Goal: Task Accomplishment & Management: Manage account settings

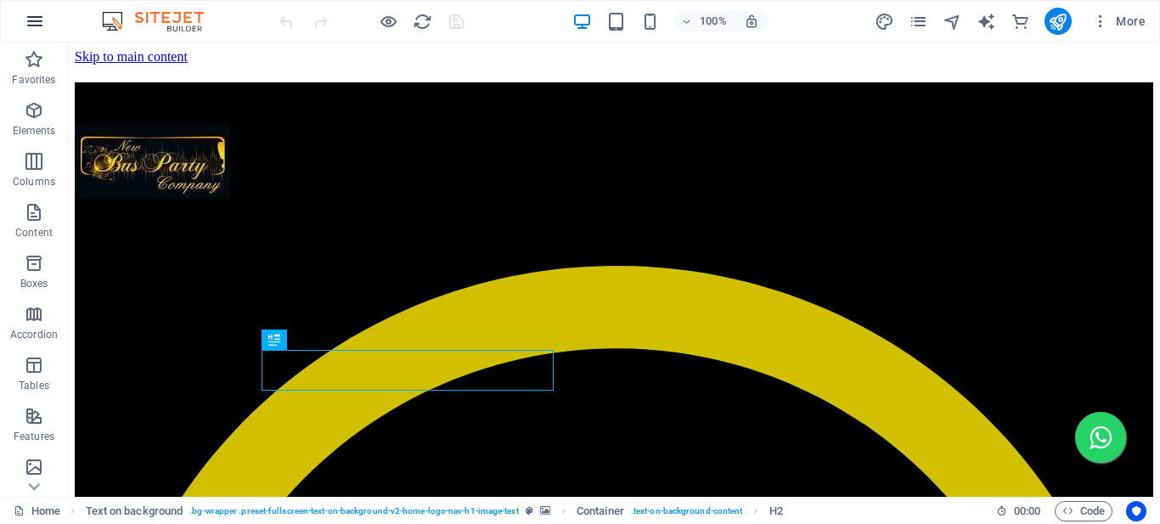
click at [36, 20] on icon "button" at bounding box center [35, 21] width 20 height 20
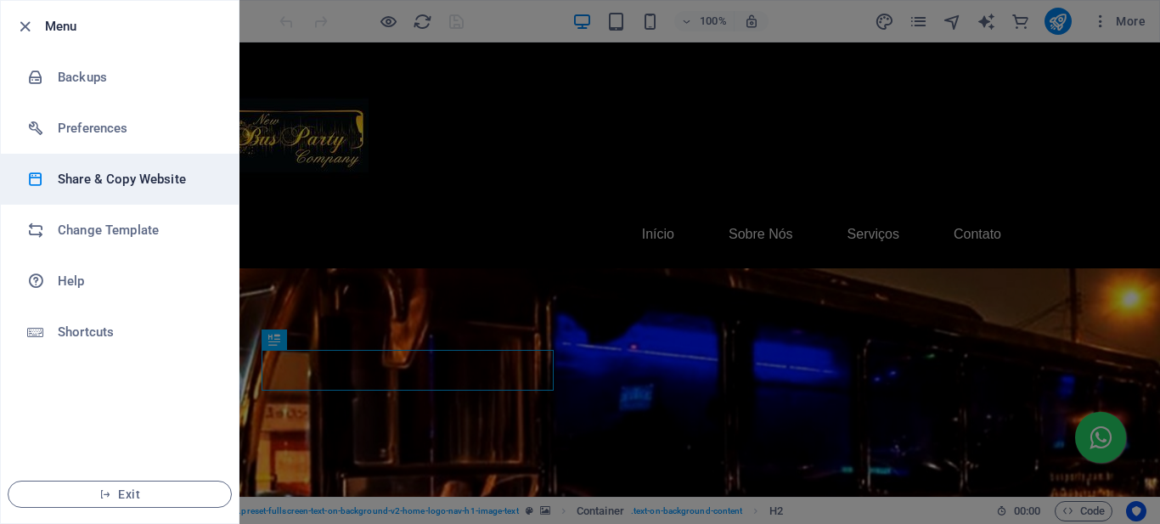
click at [122, 183] on h6 "Share & Copy Website" at bounding box center [136, 179] width 157 height 20
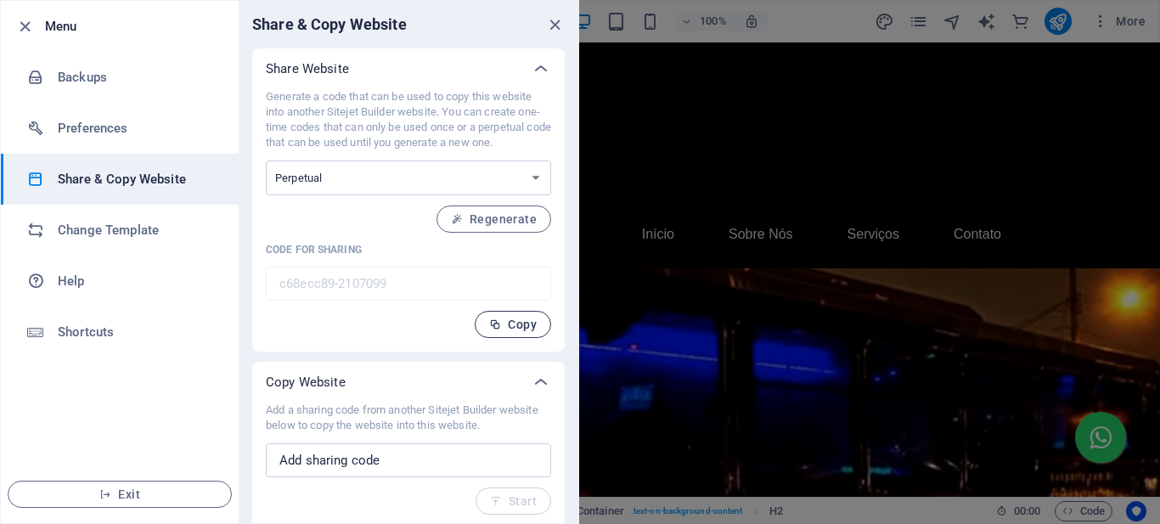
click at [511, 322] on span "Copy" at bounding box center [513, 325] width 48 height 14
click at [1102, 27] on div at bounding box center [580, 262] width 1160 height 524
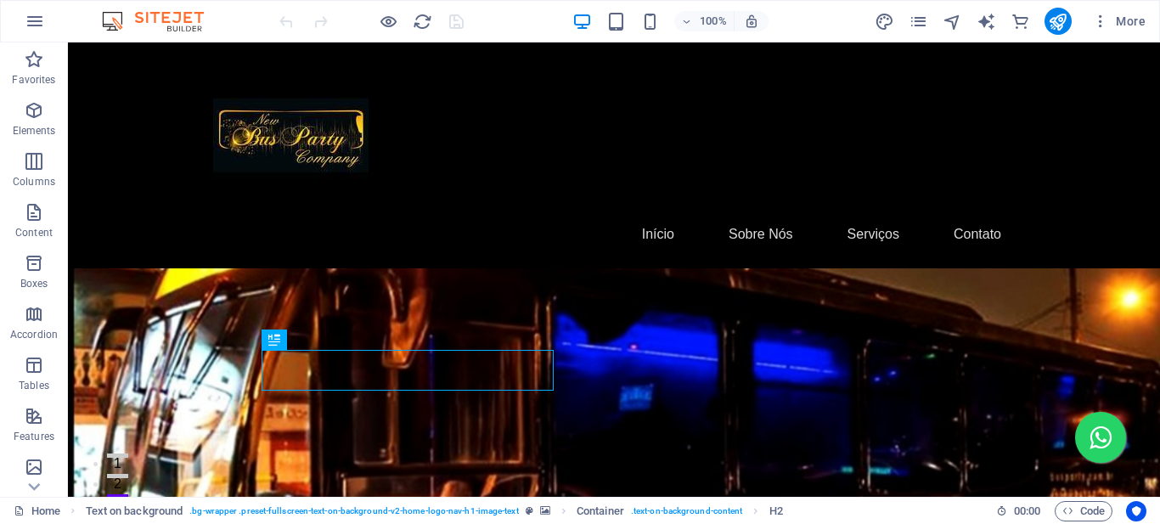
click at [1102, 27] on icon "button" at bounding box center [1100, 21] width 17 height 17
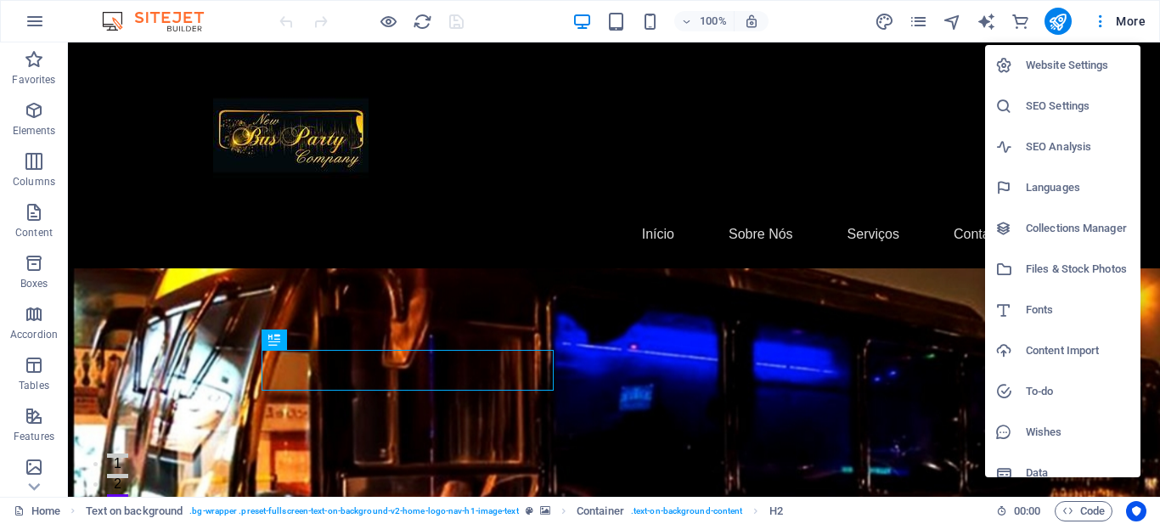
click at [1077, 68] on h6 "Website Settings" at bounding box center [1078, 65] width 104 height 20
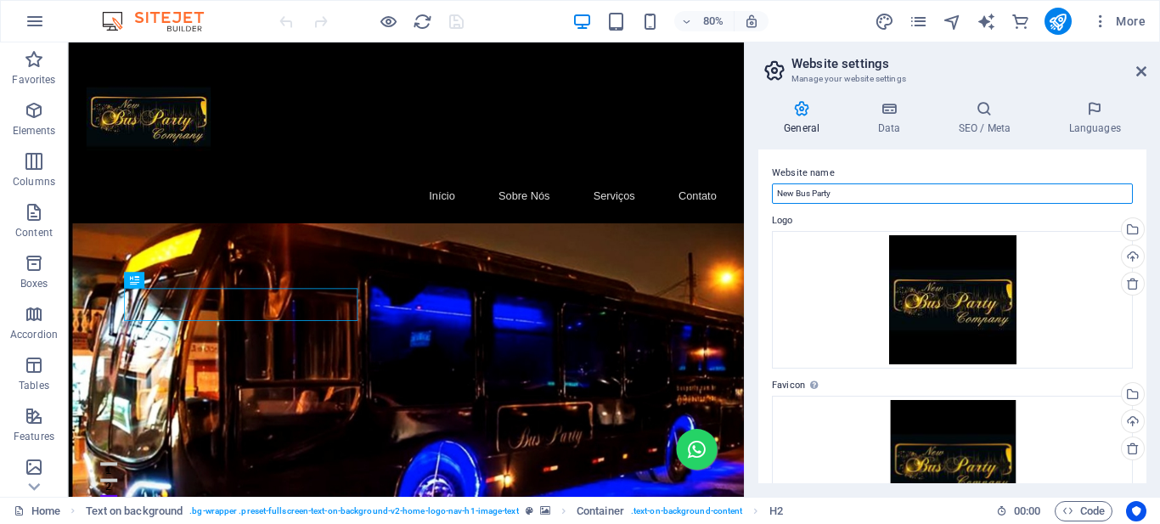
click at [816, 194] on input "New Bus Party" at bounding box center [952, 193] width 361 height 20
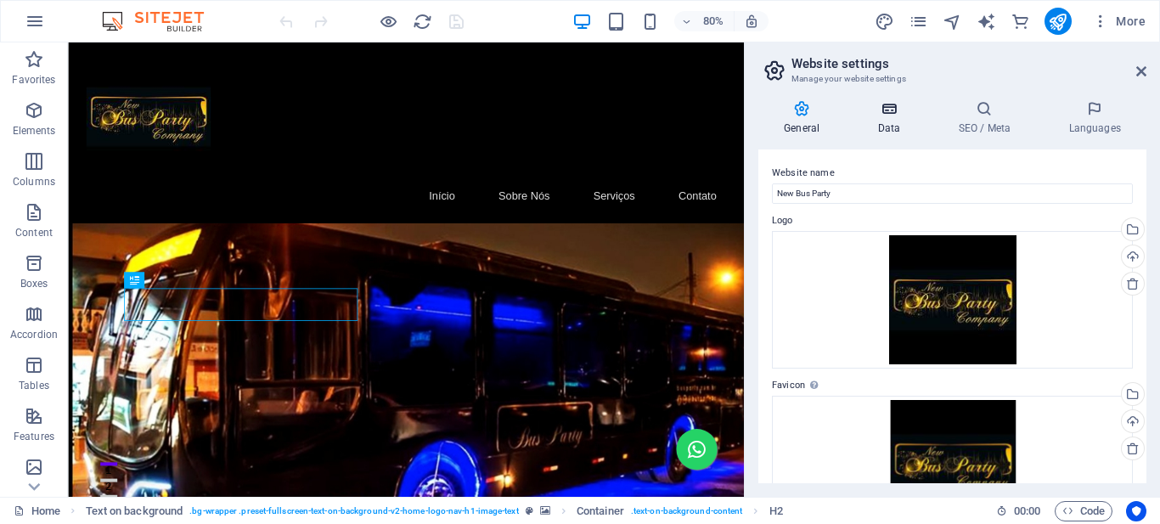
click at [881, 125] on h4 "Data" at bounding box center [892, 118] width 81 height 36
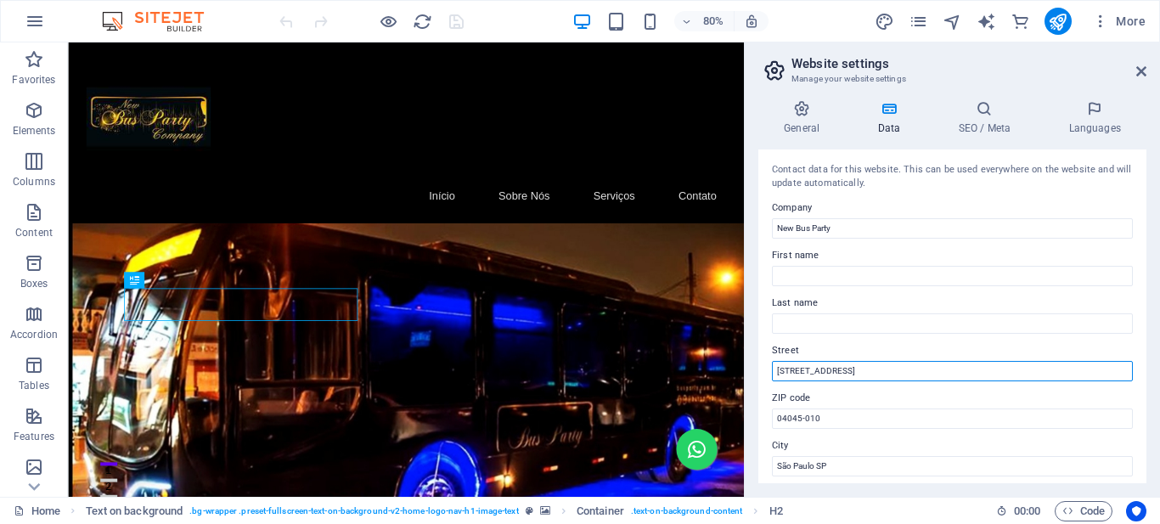
click at [808, 370] on input "Rua: Paracatu, 240" at bounding box center [952, 371] width 361 height 20
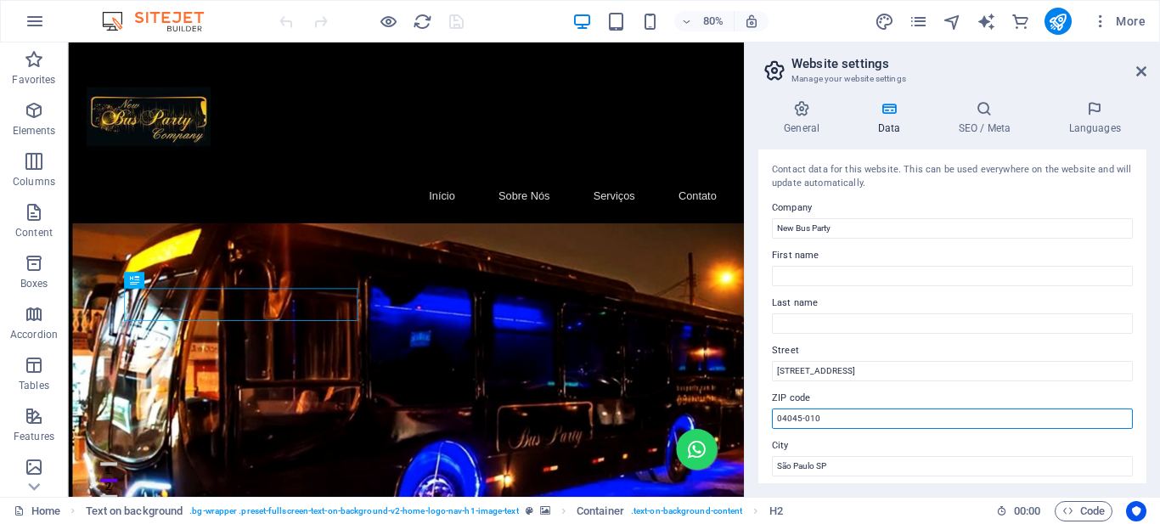
click at [849, 417] on input "04045-010" at bounding box center [952, 418] width 361 height 20
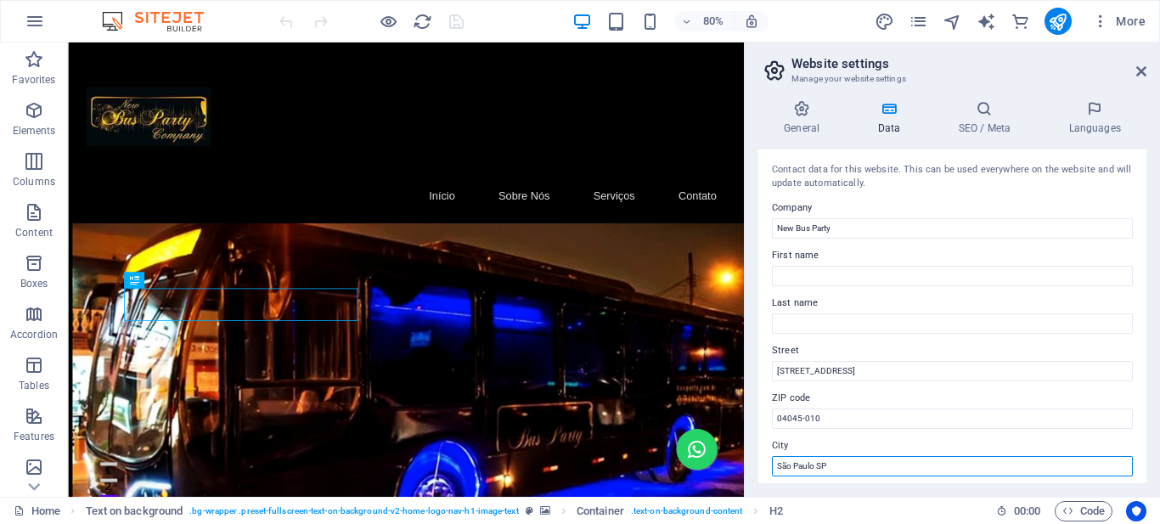
click at [829, 465] on input "São Paulo SP" at bounding box center [952, 466] width 361 height 20
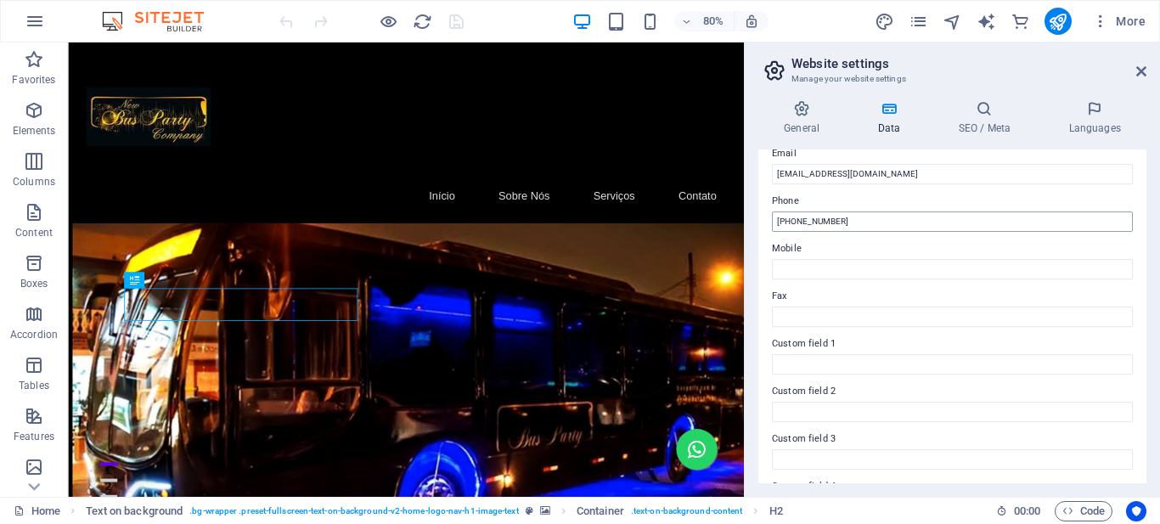
scroll to position [255, 0]
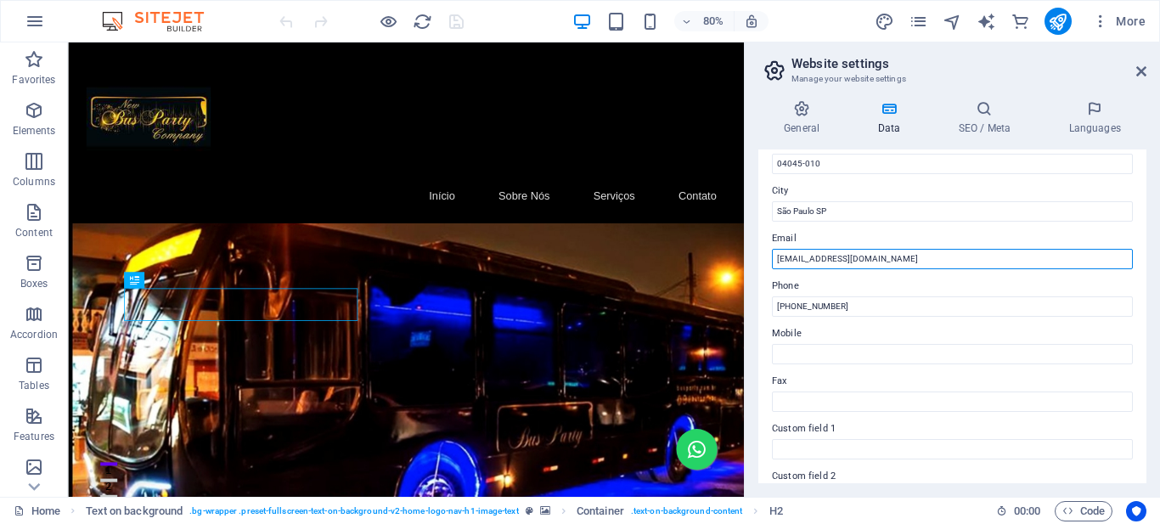
click at [815, 267] on input "contato@newbusparty.com.br" at bounding box center [952, 259] width 361 height 20
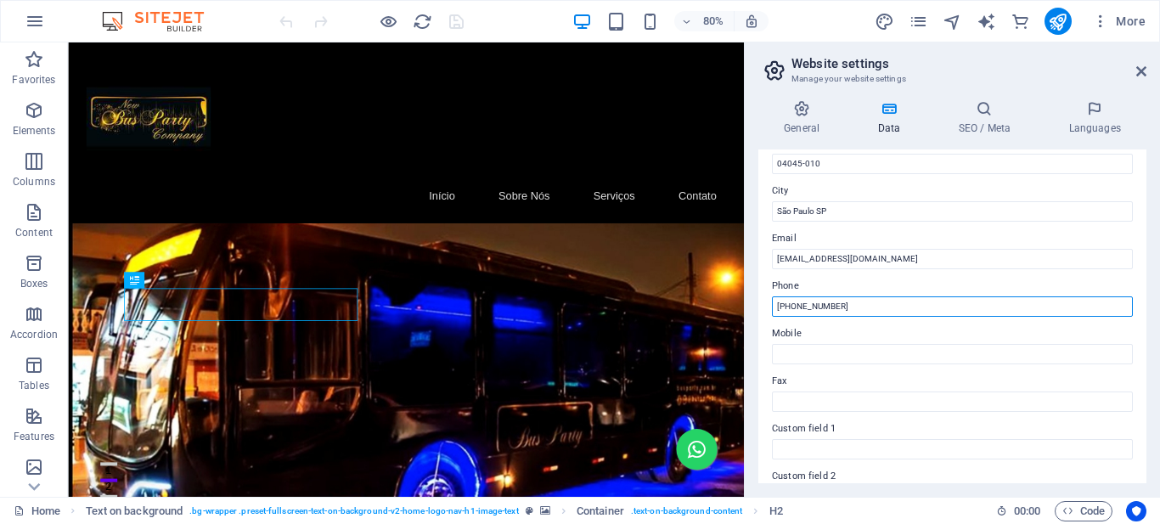
click at [810, 306] on input "(11) 94722-8435" at bounding box center [952, 306] width 361 height 20
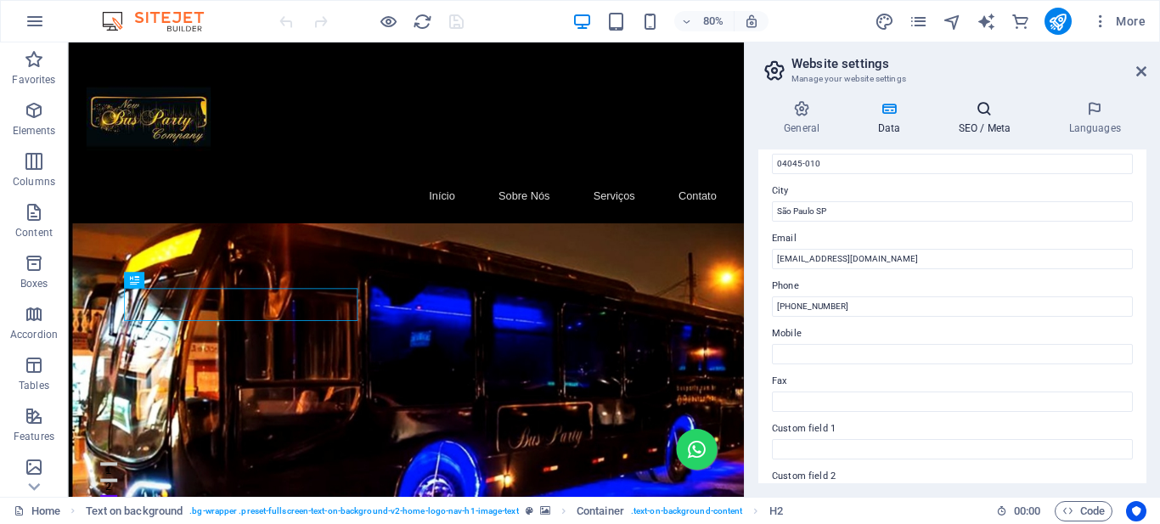
click at [977, 118] on h4 "SEO / Meta" at bounding box center [987, 118] width 110 height 36
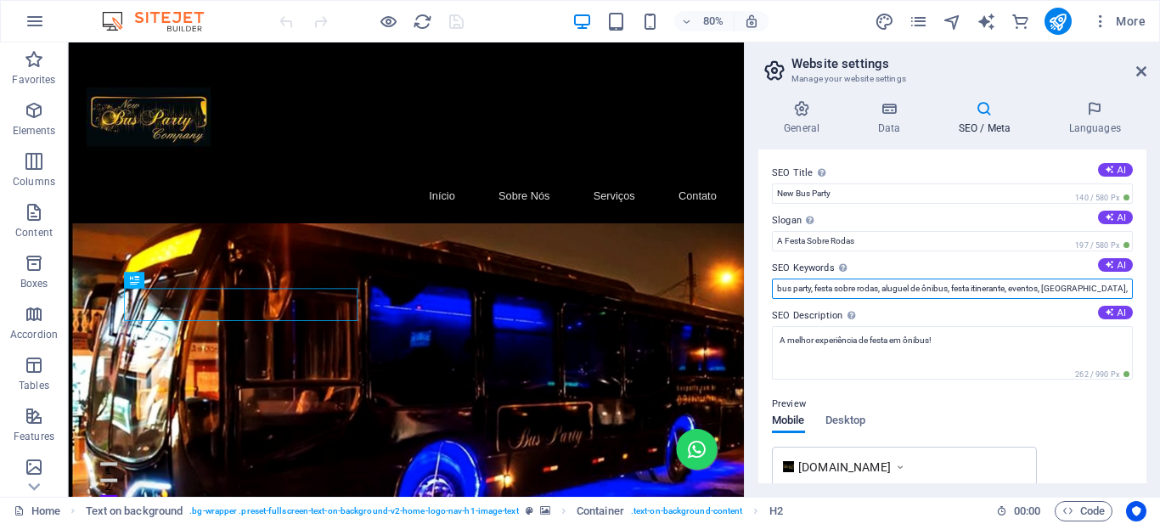
click at [860, 290] on input "bus party, festa sobre rodas, aluguel de ônibus, festa itinerante, eventos, São…" at bounding box center [952, 288] width 361 height 20
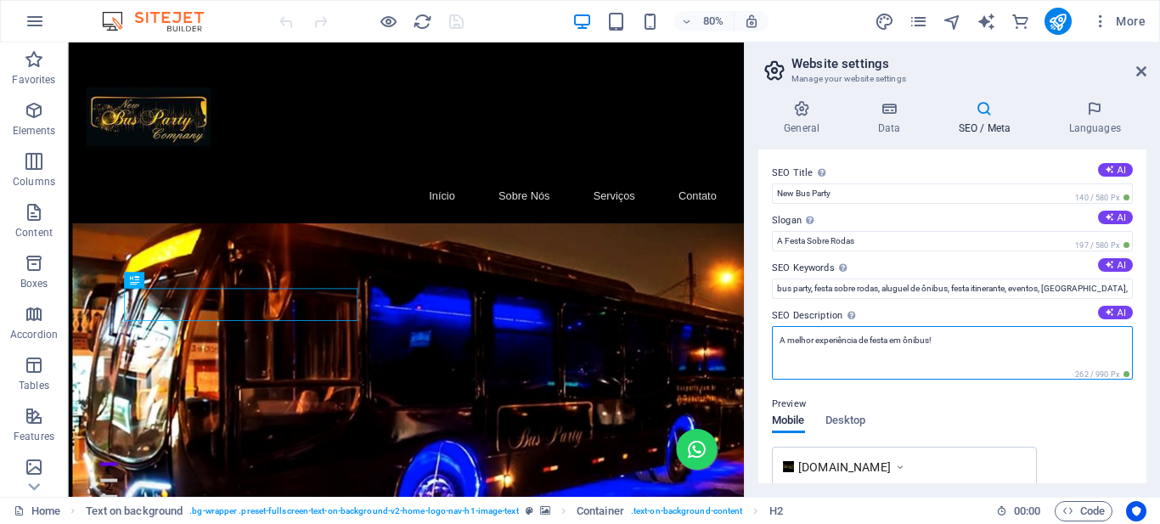
click at [808, 338] on textarea "A melhor experiência de festa em ônibus!" at bounding box center [952, 352] width 361 height 53
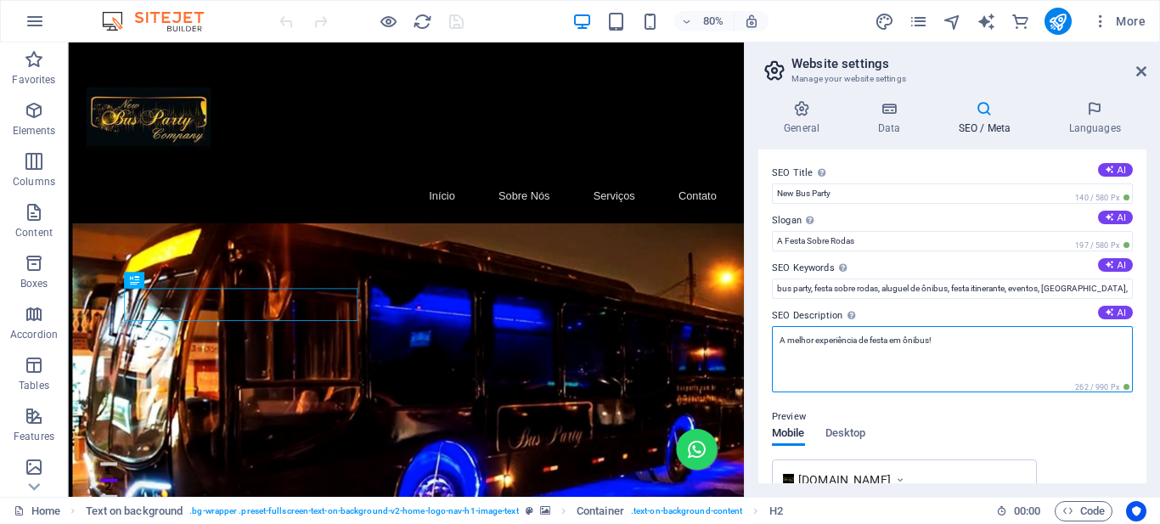
click at [808, 338] on textarea "A melhor experiência de festa em ônibus!" at bounding box center [952, 359] width 361 height 66
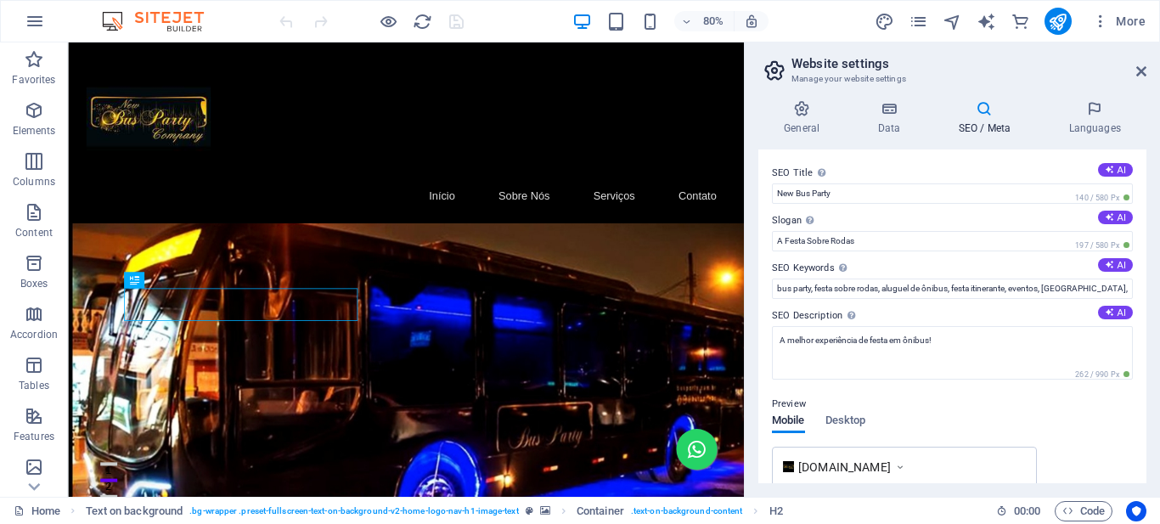
scroll to position [170, 0]
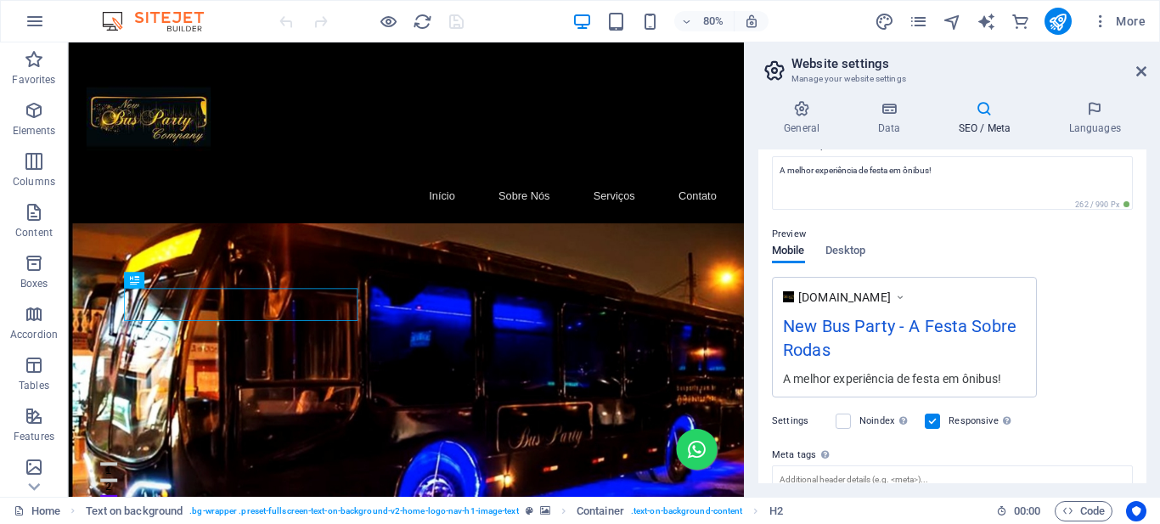
click at [810, 12] on div "80% More" at bounding box center [714, 21] width 876 height 27
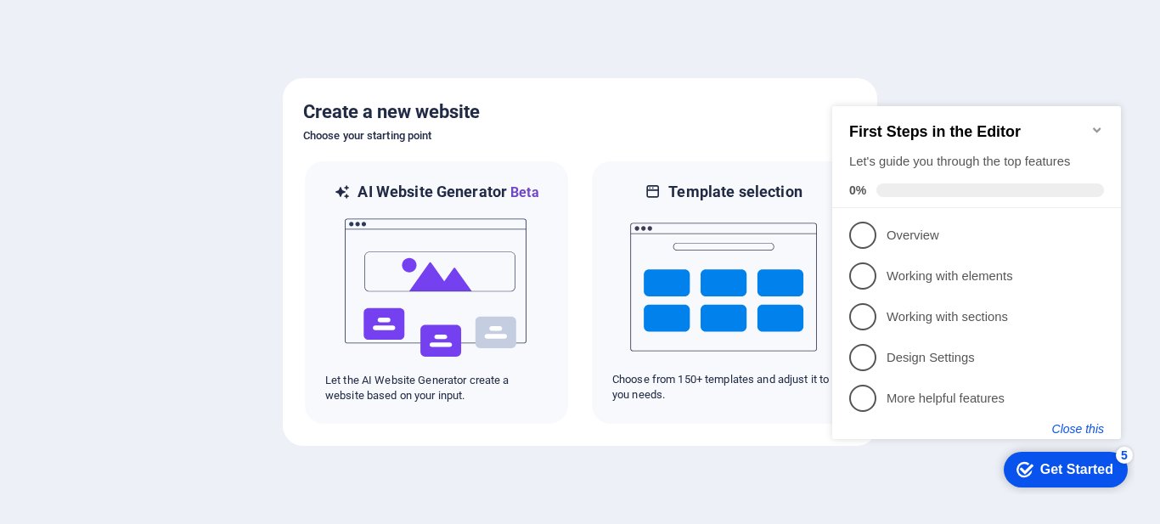
click at [1071, 425] on button "Close this" at bounding box center [1078, 429] width 52 height 14
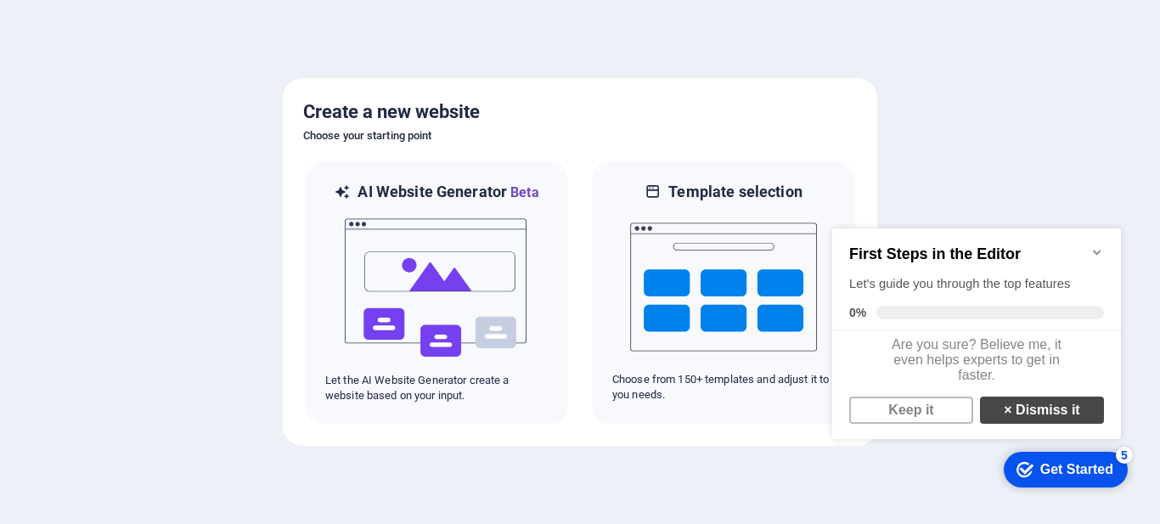
click at [1054, 416] on link "× Dismiss it" at bounding box center [1042, 409] width 124 height 27
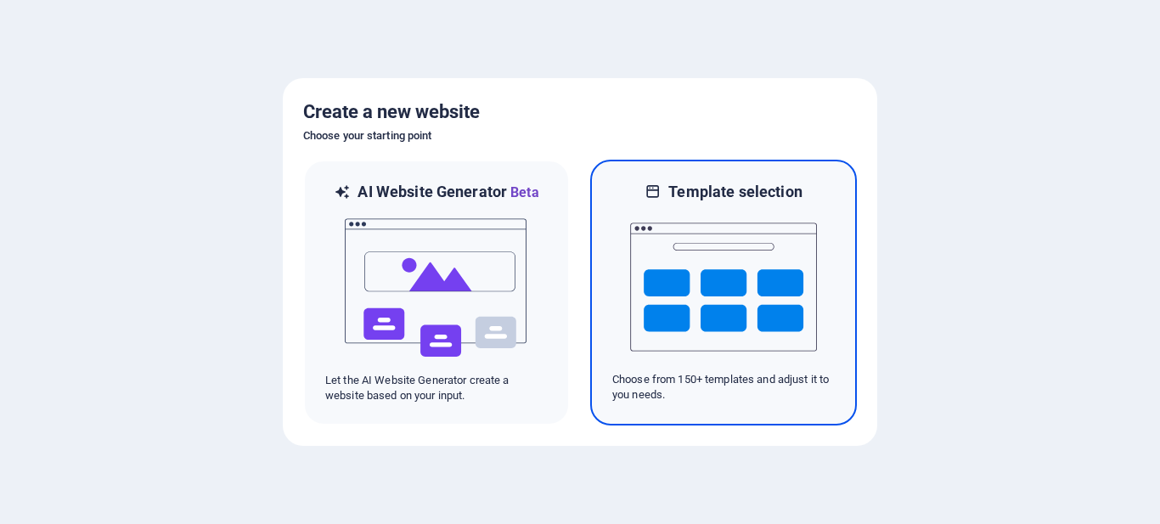
click at [729, 293] on img at bounding box center [723, 287] width 187 height 170
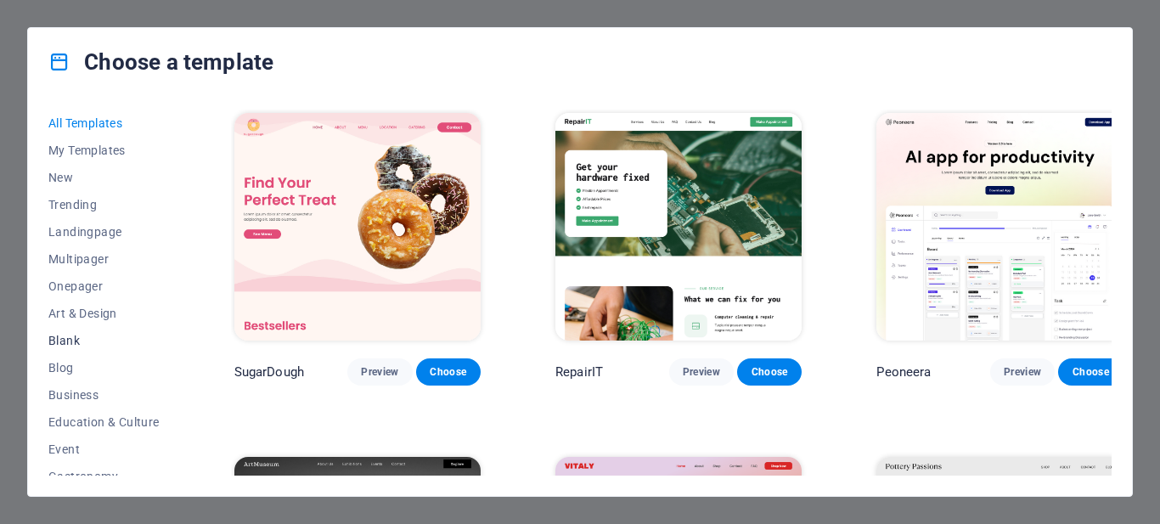
click at [71, 340] on span "Blank" at bounding box center [103, 341] width 111 height 14
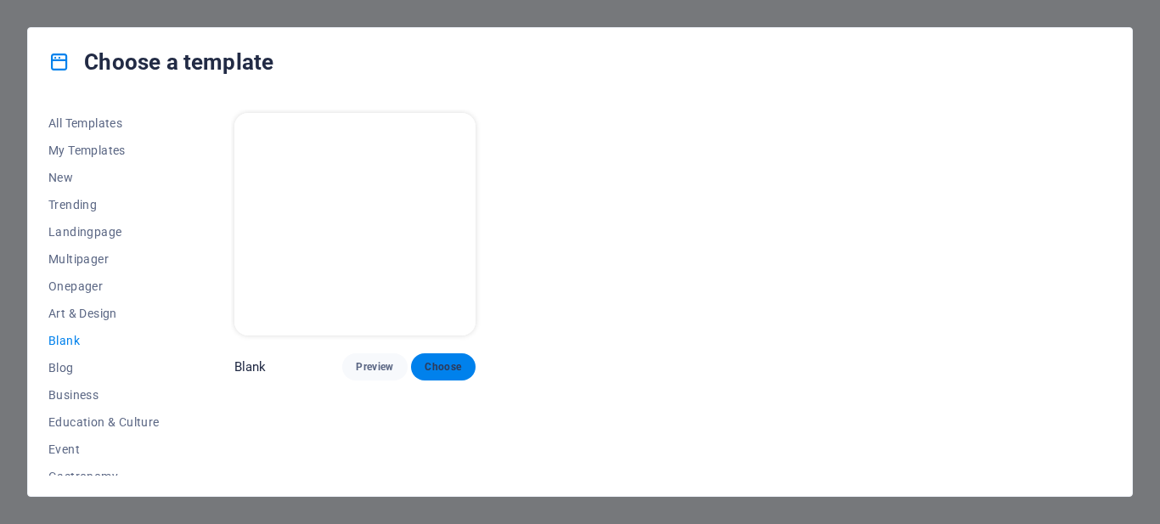
click at [430, 360] on span "Choose" at bounding box center [442, 367] width 37 height 14
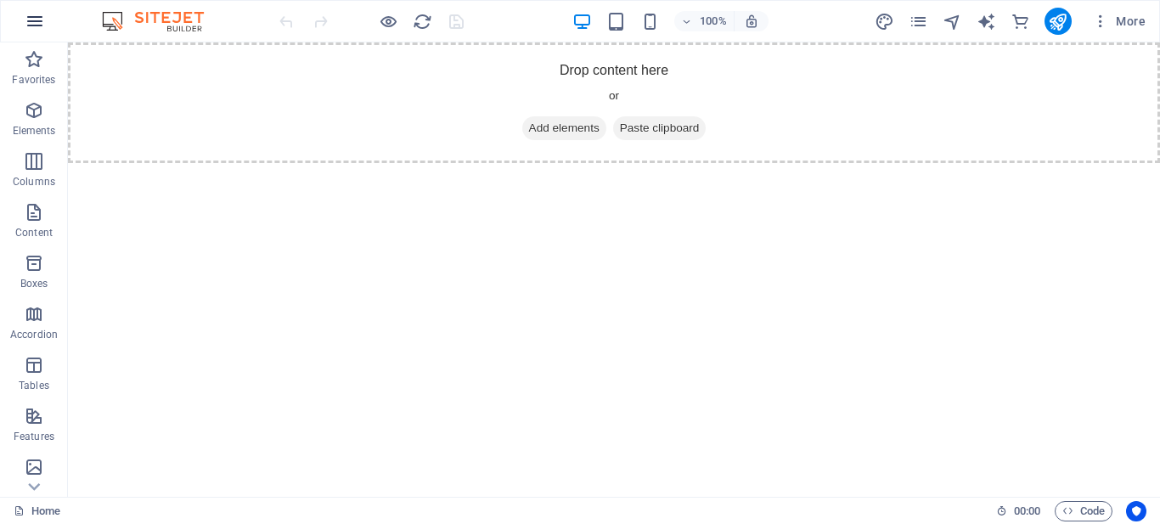
click at [35, 27] on icon "button" at bounding box center [35, 21] width 20 height 20
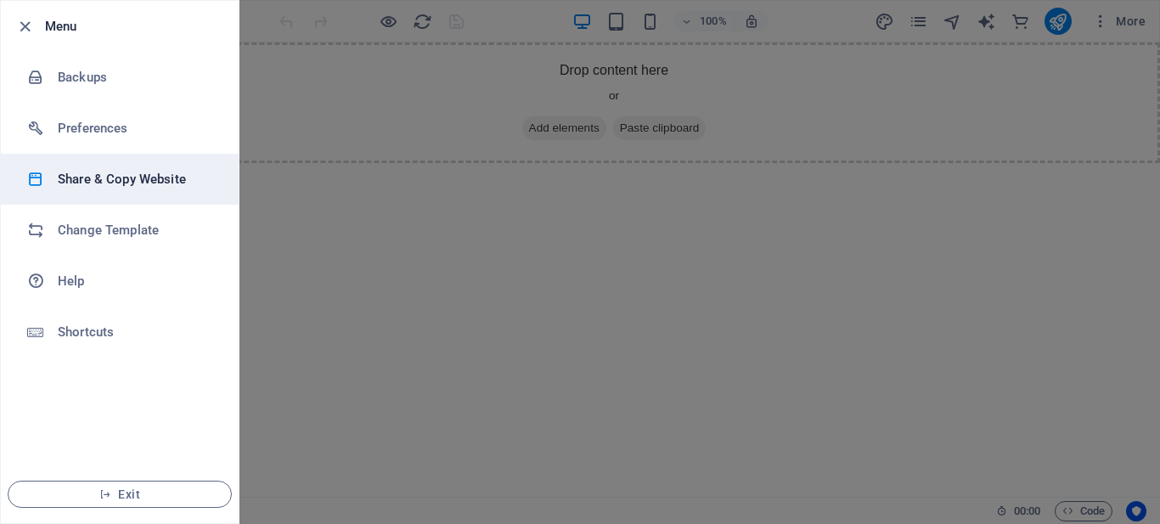
click at [129, 177] on h6 "Share & Copy Website" at bounding box center [136, 179] width 157 height 20
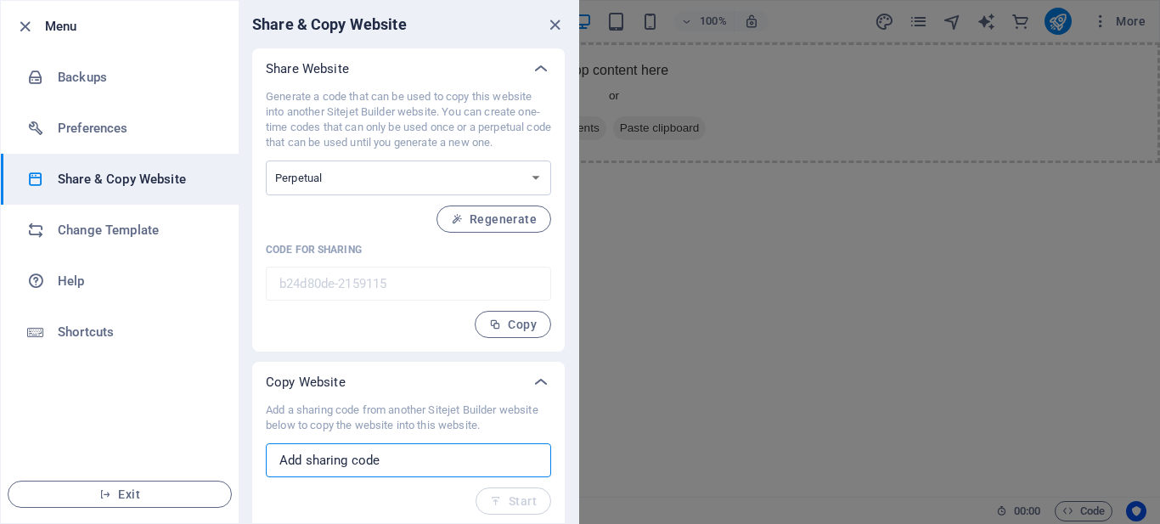
click at [370, 463] on input "text" at bounding box center [408, 460] width 285 height 34
paste input "c68ecc89-2107099"
type input "c68ecc89-2107099"
click at [520, 497] on span "Start" at bounding box center [513, 501] width 47 height 14
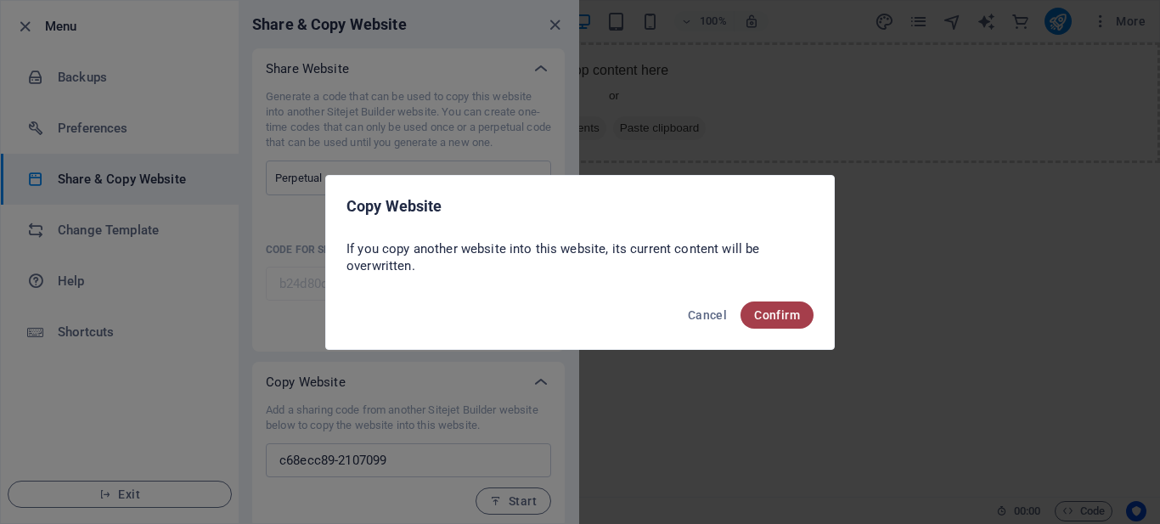
click at [770, 318] on span "Confirm" at bounding box center [777, 315] width 46 height 14
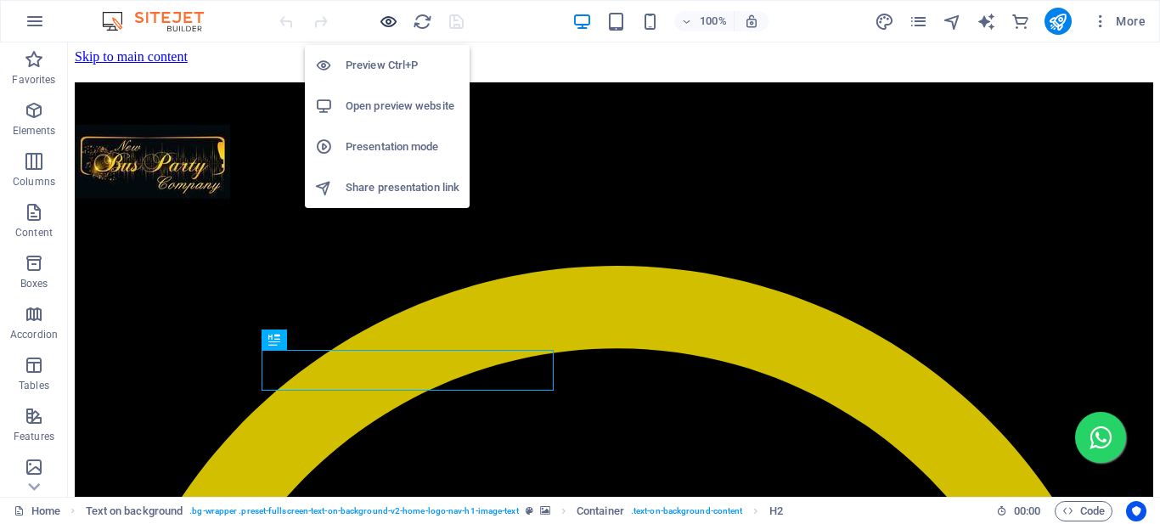
click at [392, 20] on icon "button" at bounding box center [389, 22] width 20 height 20
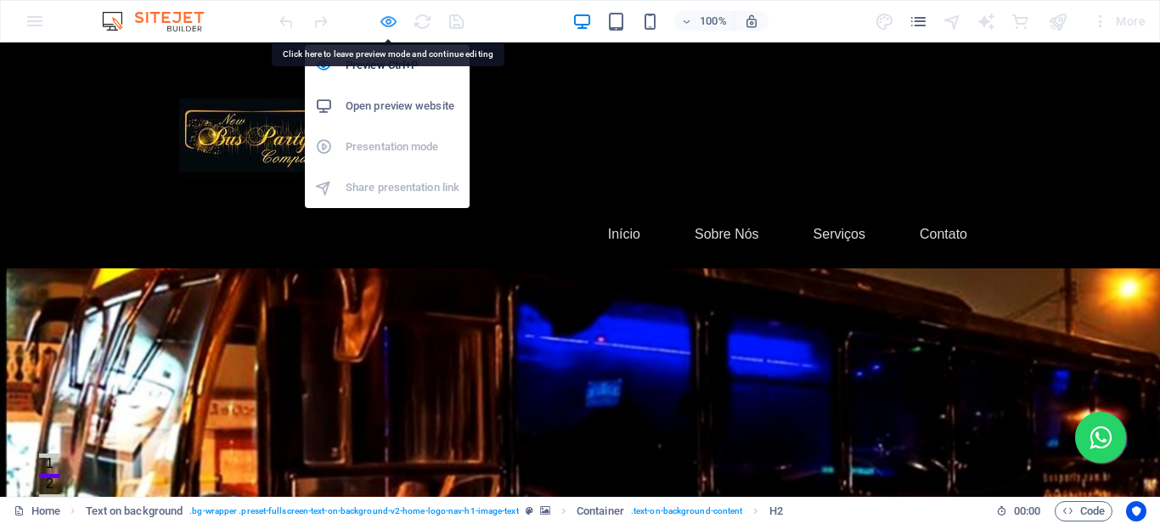
click at [391, 19] on icon "button" at bounding box center [389, 22] width 20 height 20
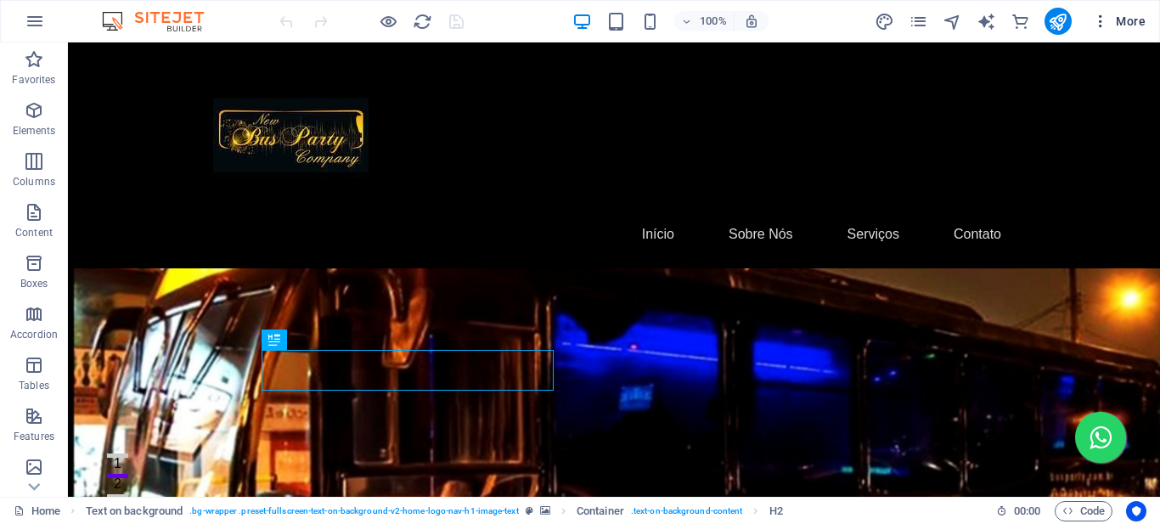
click at [1095, 24] on icon "button" at bounding box center [1100, 21] width 17 height 17
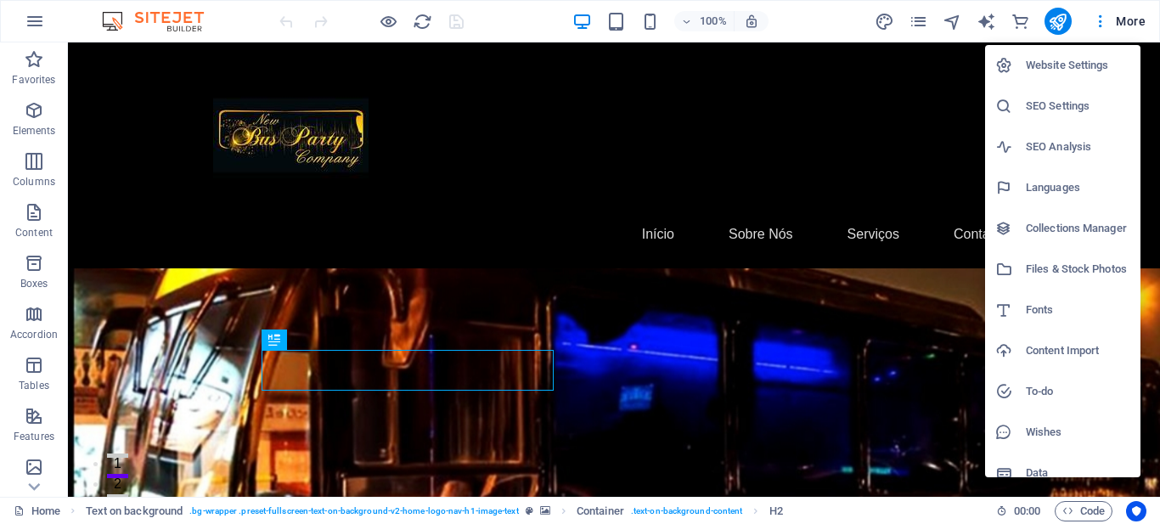
click at [1064, 61] on h6 "Website Settings" at bounding box center [1078, 65] width 104 height 20
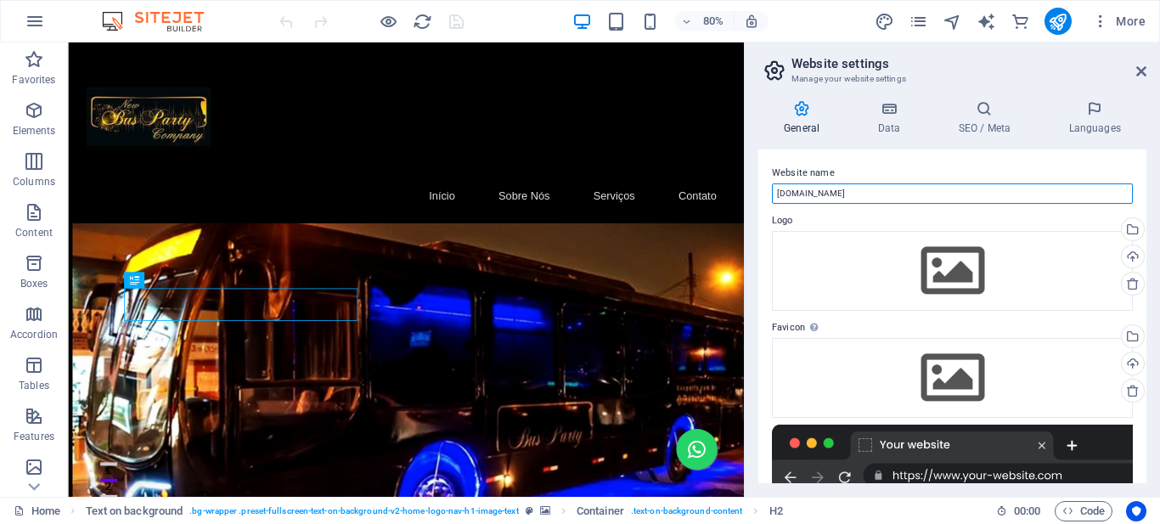
click at [809, 198] on input "[DOMAIN_NAME]" at bounding box center [952, 193] width 361 height 20
click at [810, 198] on input "[DOMAIN_NAME]" at bounding box center [952, 193] width 361 height 20
paste input "New Bus Party"
type input "New Bus Party"
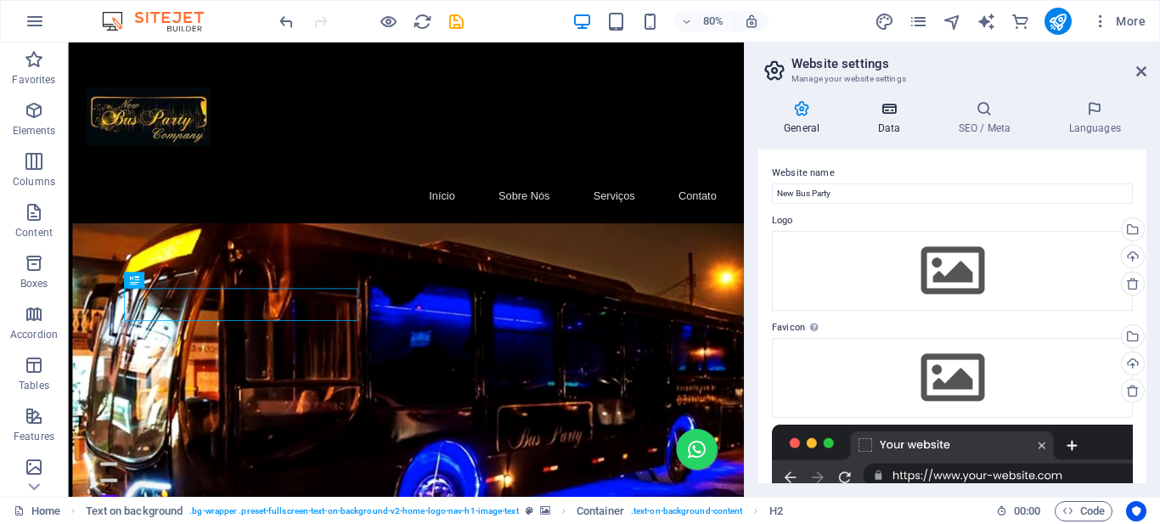
click at [885, 110] on icon at bounding box center [889, 108] width 74 height 17
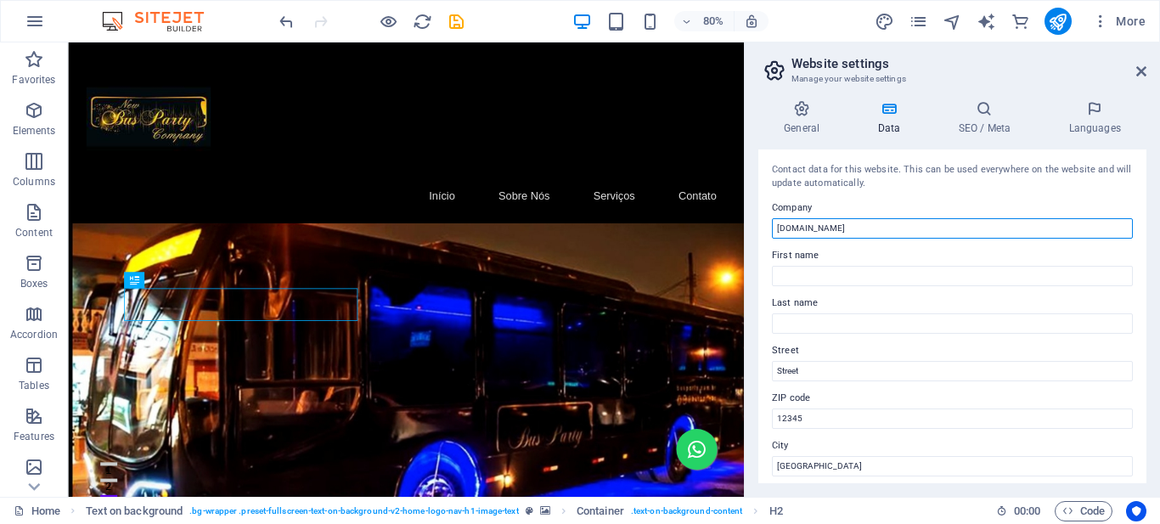
click at [833, 228] on input "[DOMAIN_NAME]" at bounding box center [952, 228] width 361 height 20
paste input "New Bus Party"
type input "New Bus Party"
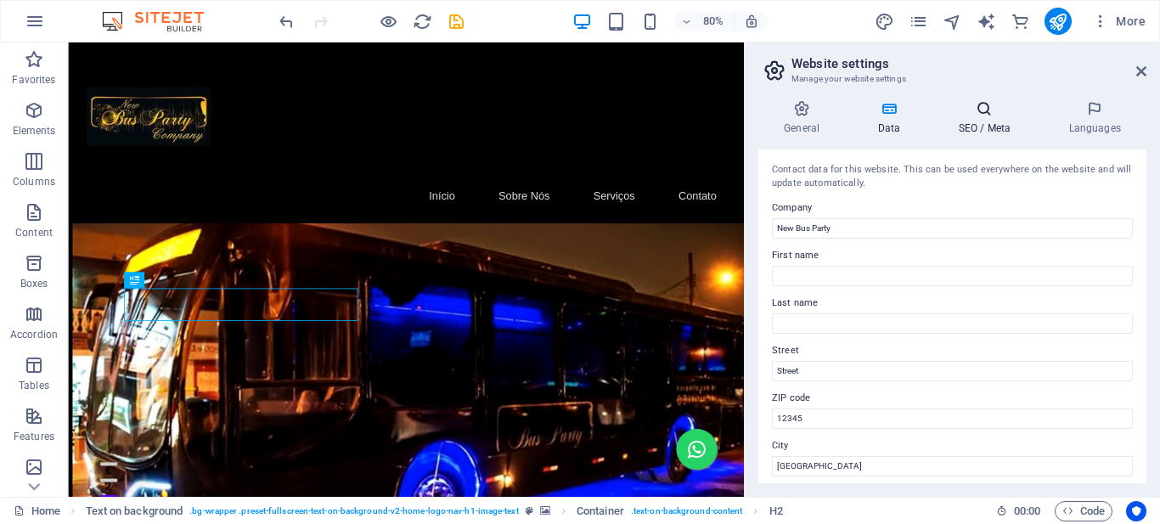
click at [979, 110] on icon at bounding box center [984, 108] width 104 height 17
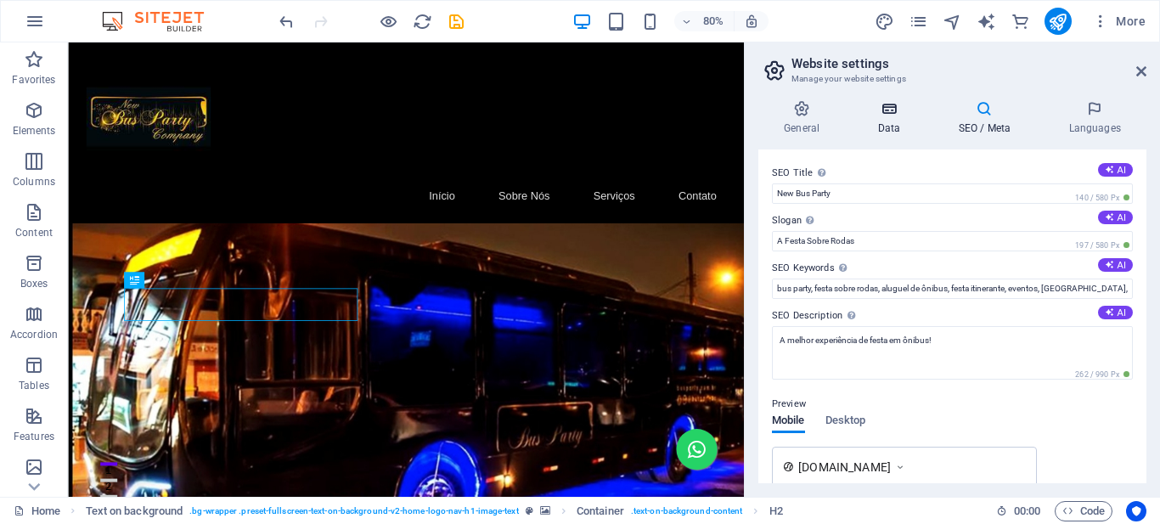
click at [889, 115] on icon at bounding box center [889, 108] width 74 height 17
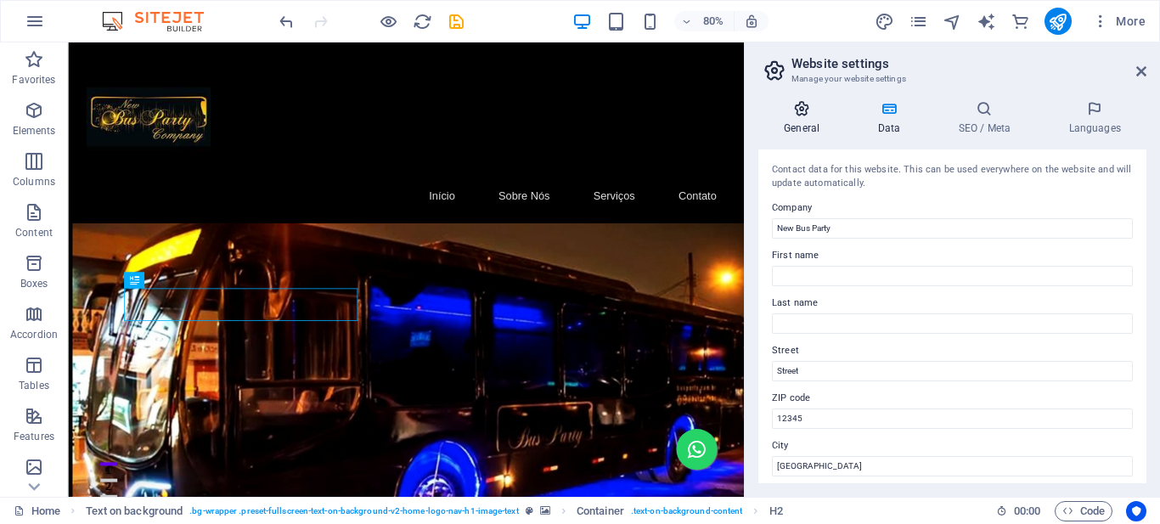
click at [798, 111] on icon at bounding box center [801, 108] width 87 height 17
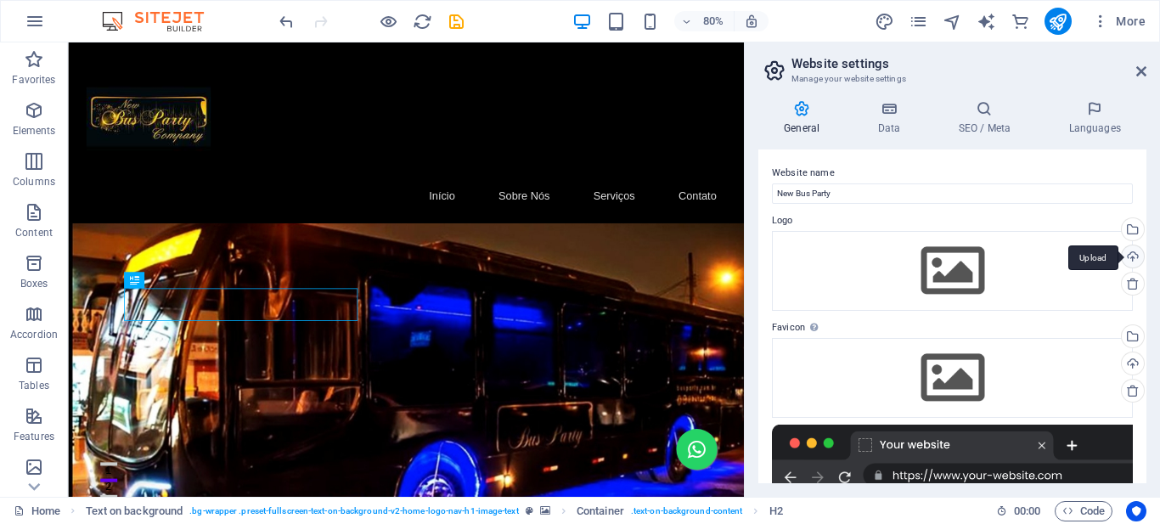
click at [1129, 259] on div "Upload" at bounding box center [1130, 257] width 25 height 25
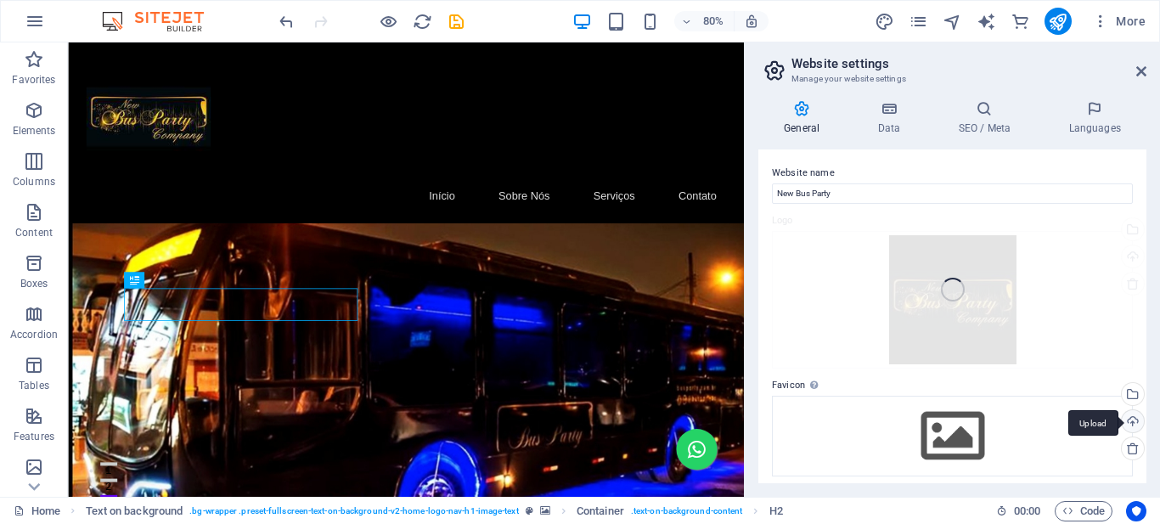
click at [1133, 410] on div "Upload" at bounding box center [1130, 422] width 25 height 25
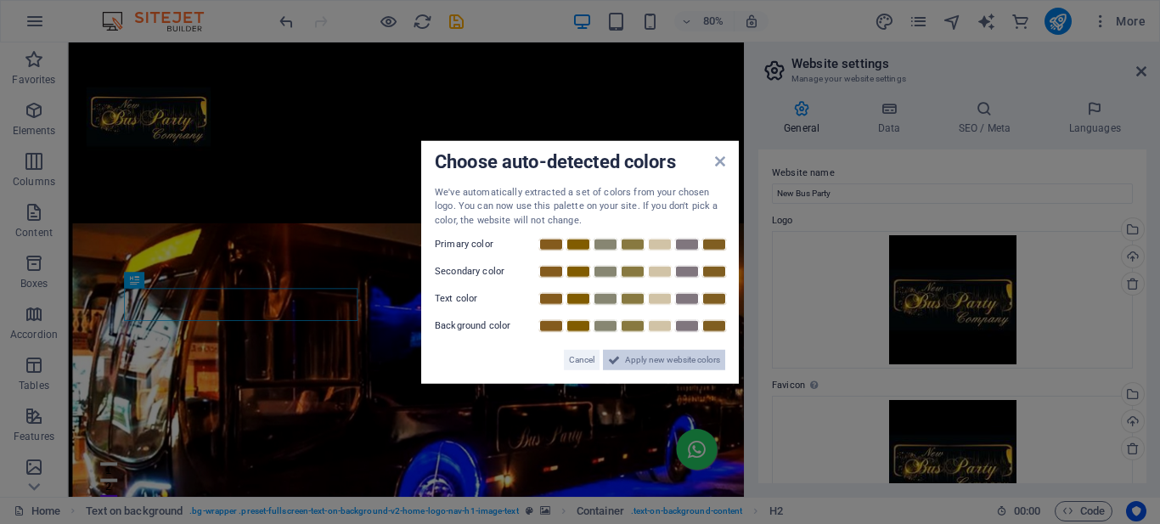
click at [664, 364] on span "Apply new website colors" at bounding box center [672, 360] width 95 height 20
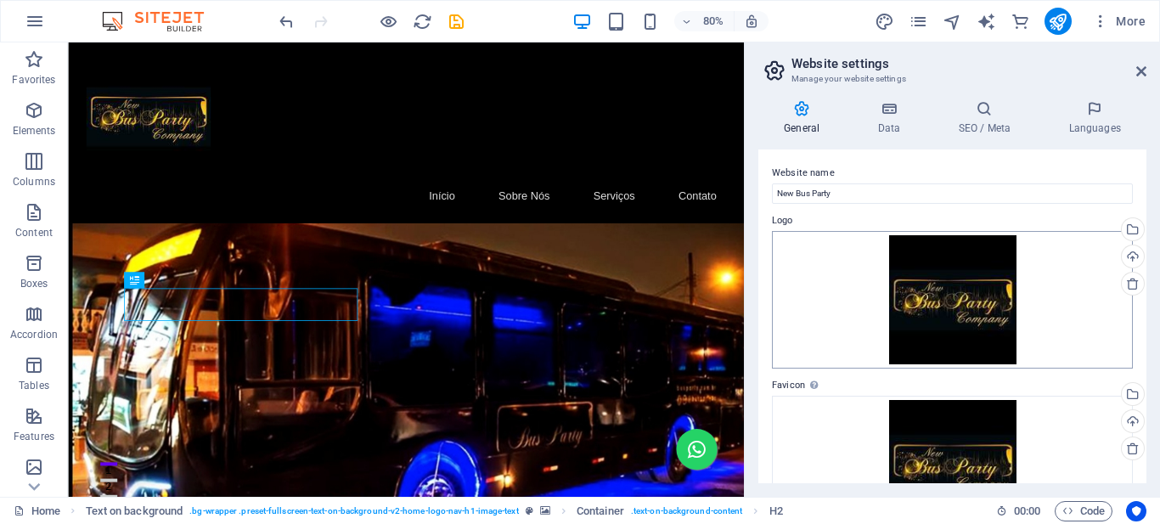
scroll to position [255, 0]
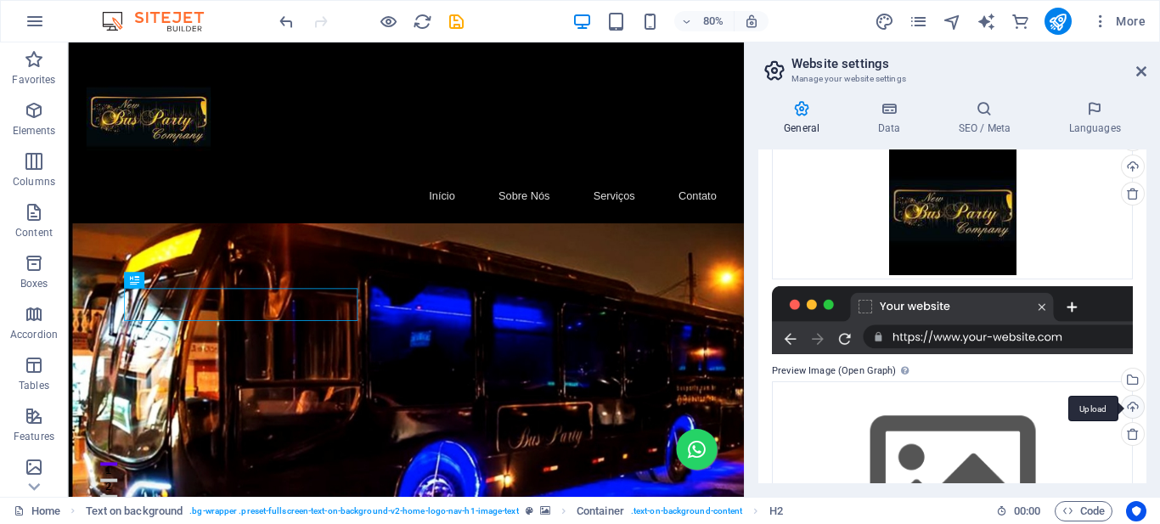
click at [1127, 398] on div "Upload" at bounding box center [1130, 408] width 25 height 25
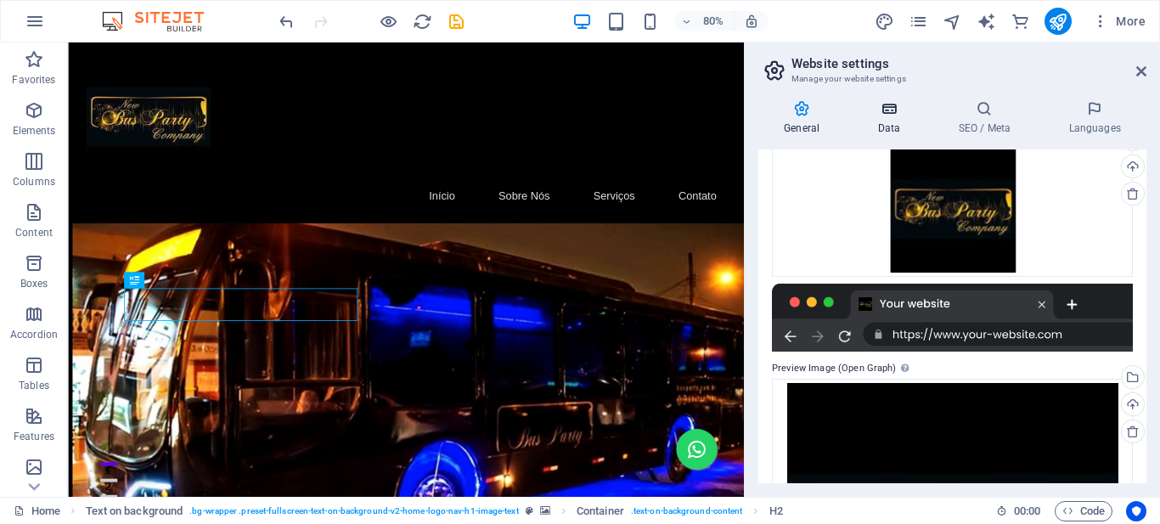
click at [888, 120] on h4 "Data" at bounding box center [892, 118] width 81 height 36
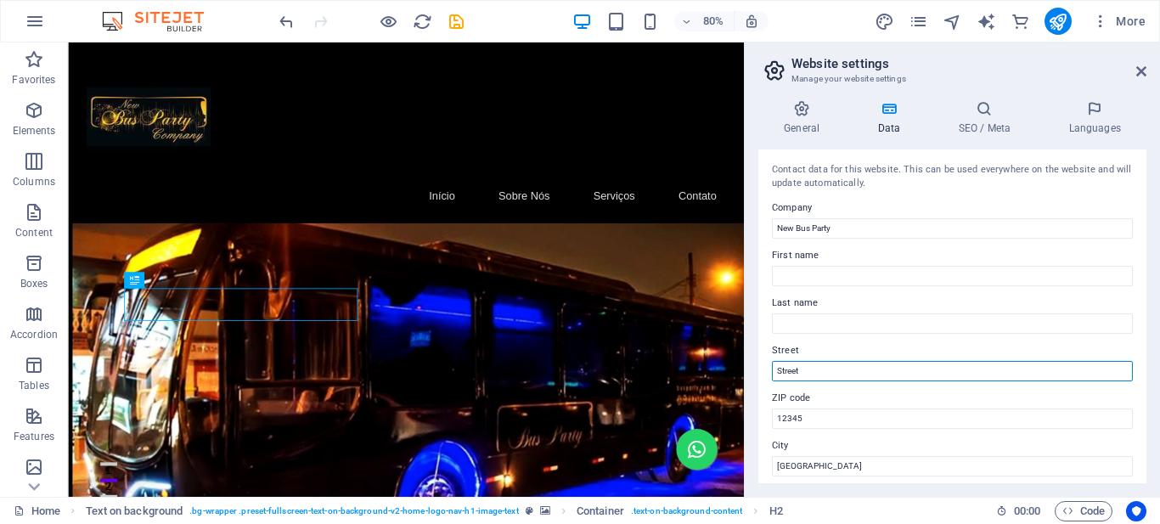
click at [785, 367] on input "Street" at bounding box center [952, 371] width 361 height 20
paste input "Rua: Paracatu, 240"
type input "Rua: Paracatu, 240"
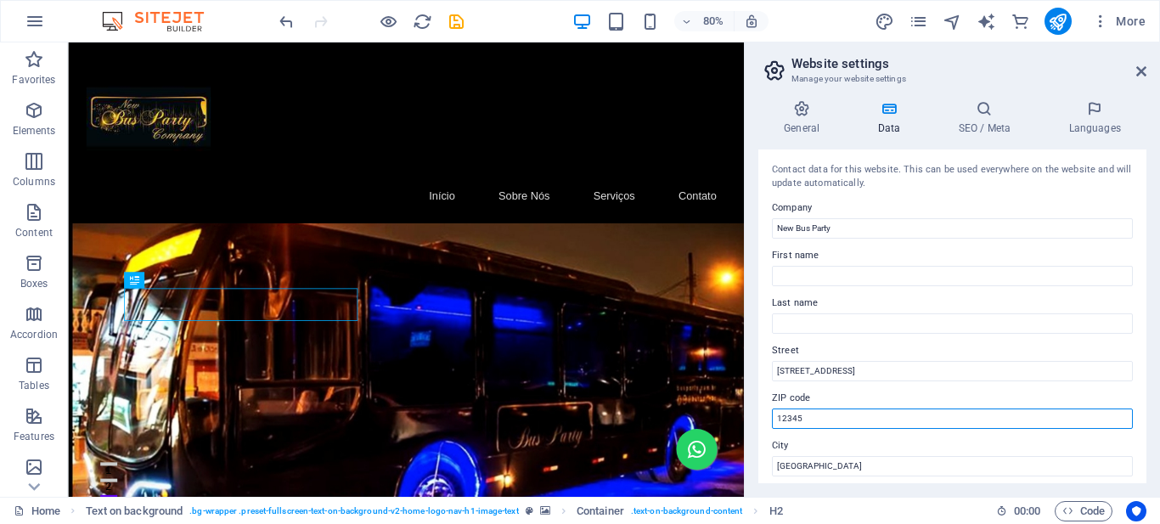
click at [789, 416] on input "12345" at bounding box center [952, 418] width 361 height 20
paste input "04045-010"
type input "04045-010"
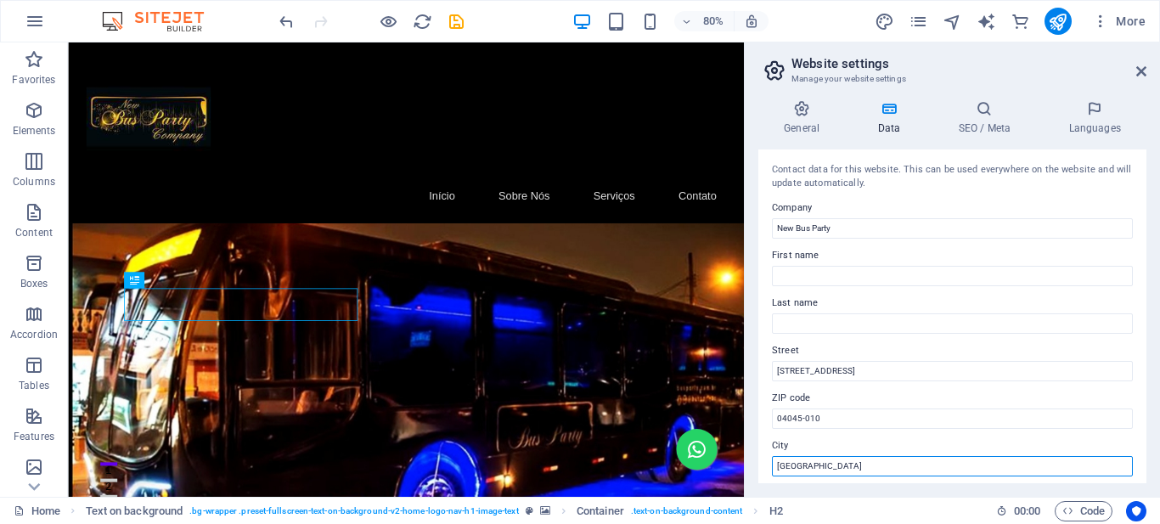
click at [783, 468] on input "Berlin" at bounding box center [952, 466] width 361 height 20
paste input "São Paulo SP"
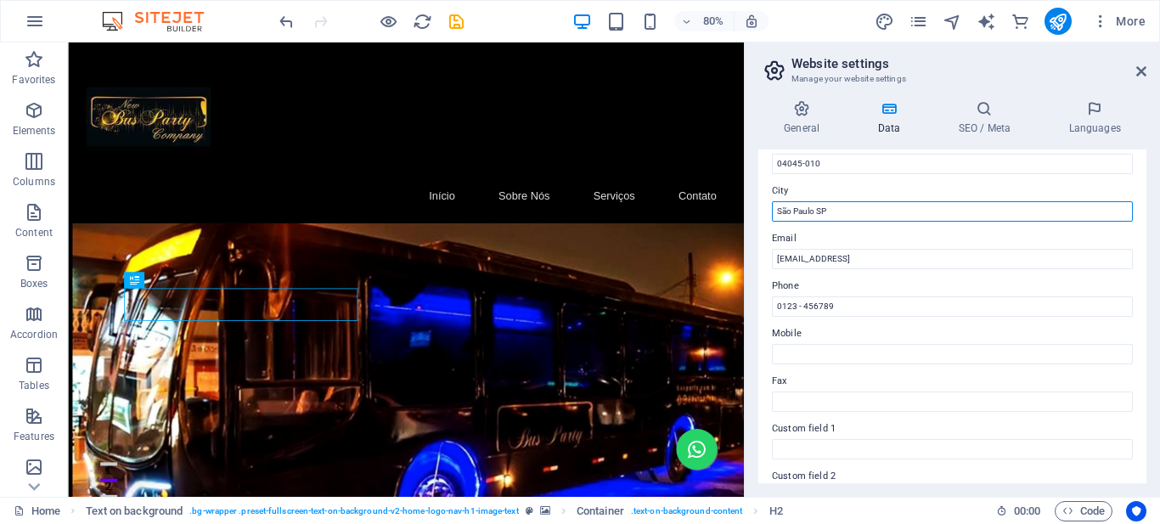
type input "São Paulo SP"
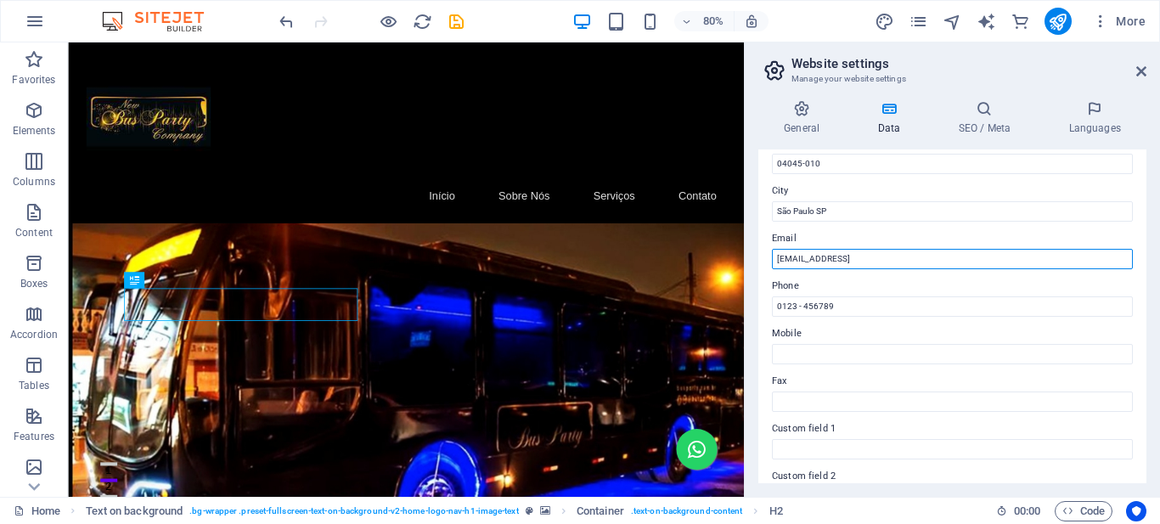
click at [812, 256] on input "adefc0e4722f22fa90482fd469fa42@cpanel.local" at bounding box center [952, 259] width 361 height 20
paste input "contato@newbusparty.com.br"
type input "contato@newbusparty.com.br"
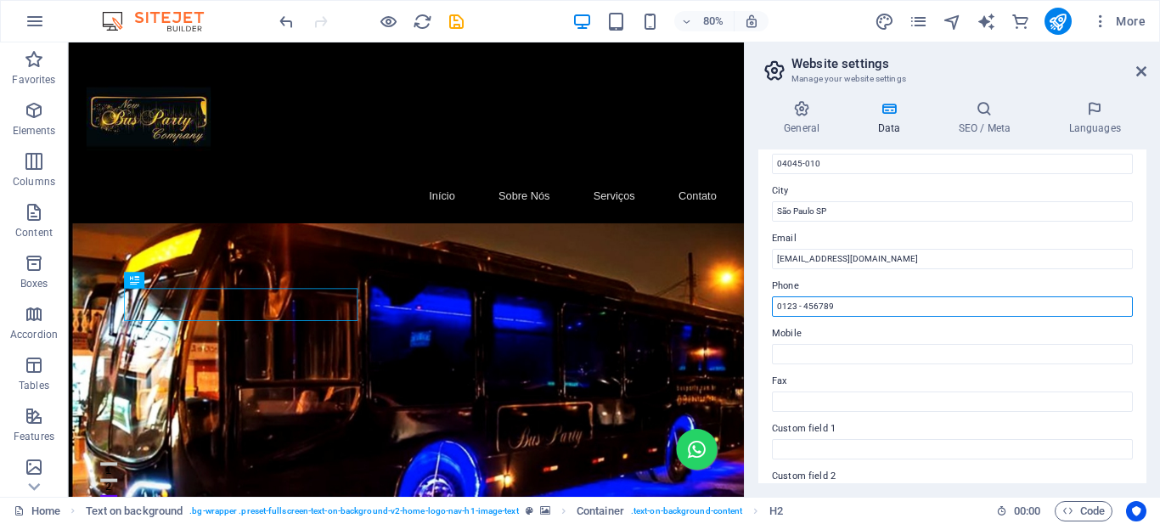
click at [814, 300] on input "0123 - 456789" at bounding box center [952, 306] width 361 height 20
paste input "(11) 94722-8435"
type input "(11) 94722-8435"
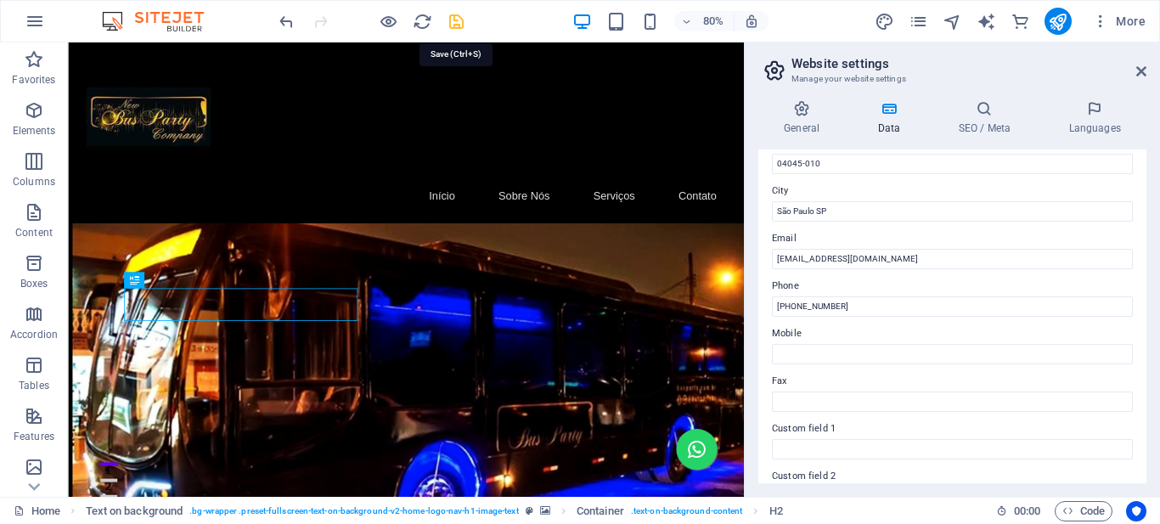
click at [457, 17] on icon "save" at bounding box center [457, 22] width 20 height 20
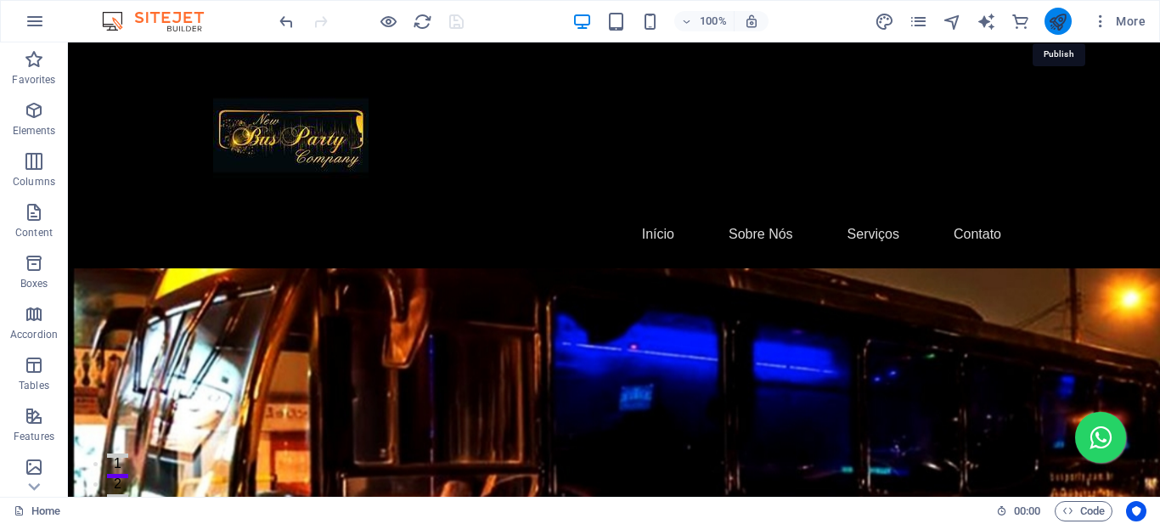
click at [1056, 24] on icon "publish" at bounding box center [1058, 22] width 20 height 20
